Goal: Navigation & Orientation: Find specific page/section

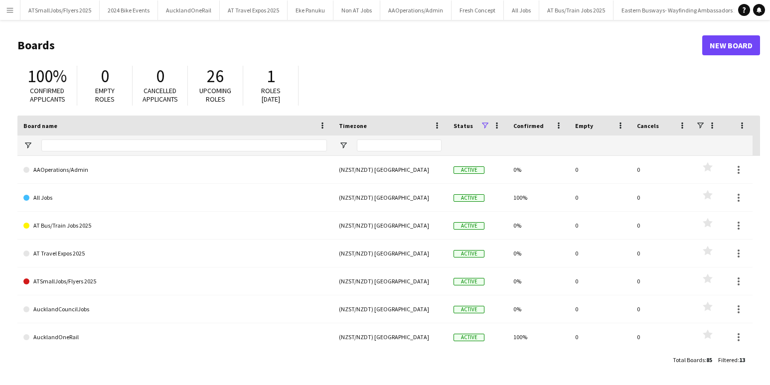
click at [11, 10] on app-icon "Menu" at bounding box center [10, 10] width 8 height 8
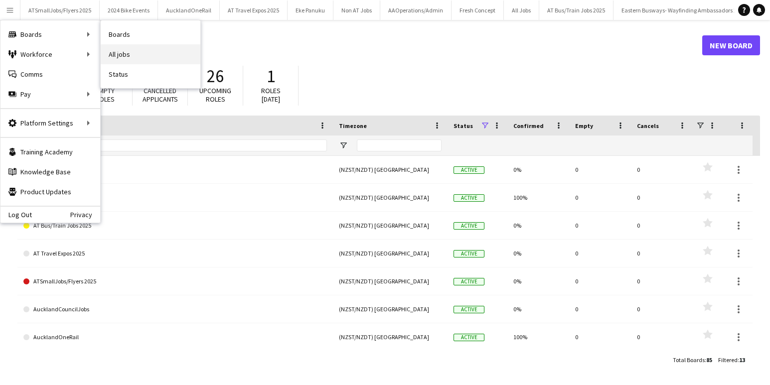
click at [113, 55] on link "All jobs" at bounding box center [151, 54] width 100 height 20
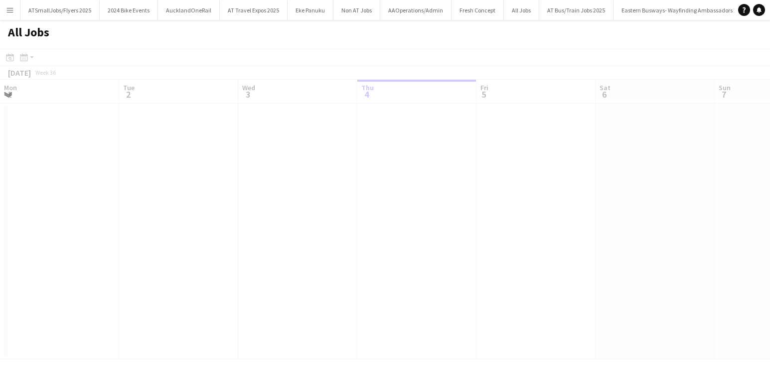
scroll to position [0, 238]
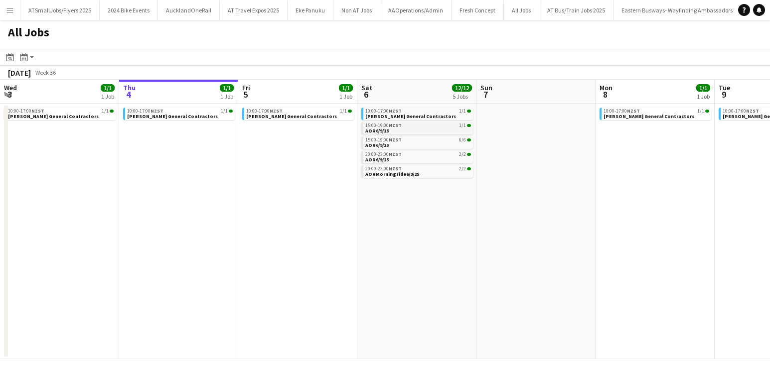
click at [433, 126] on div "15:00-19:00 NZST 1/1" at bounding box center [418, 125] width 106 height 5
click at [379, 130] on span "AOR6/9/25" at bounding box center [376, 131] width 23 height 6
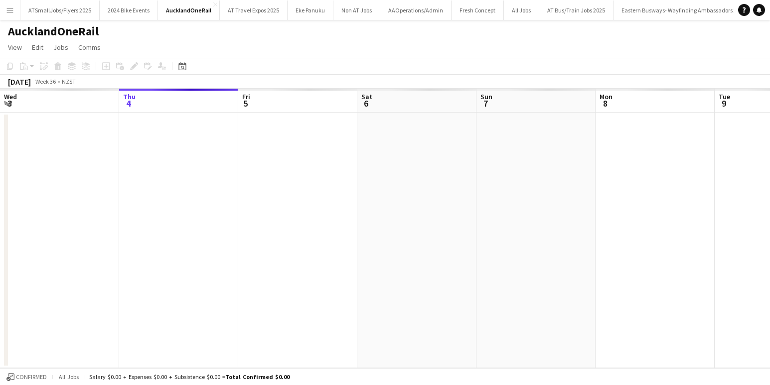
scroll to position [0, 343]
